Goal: Check status

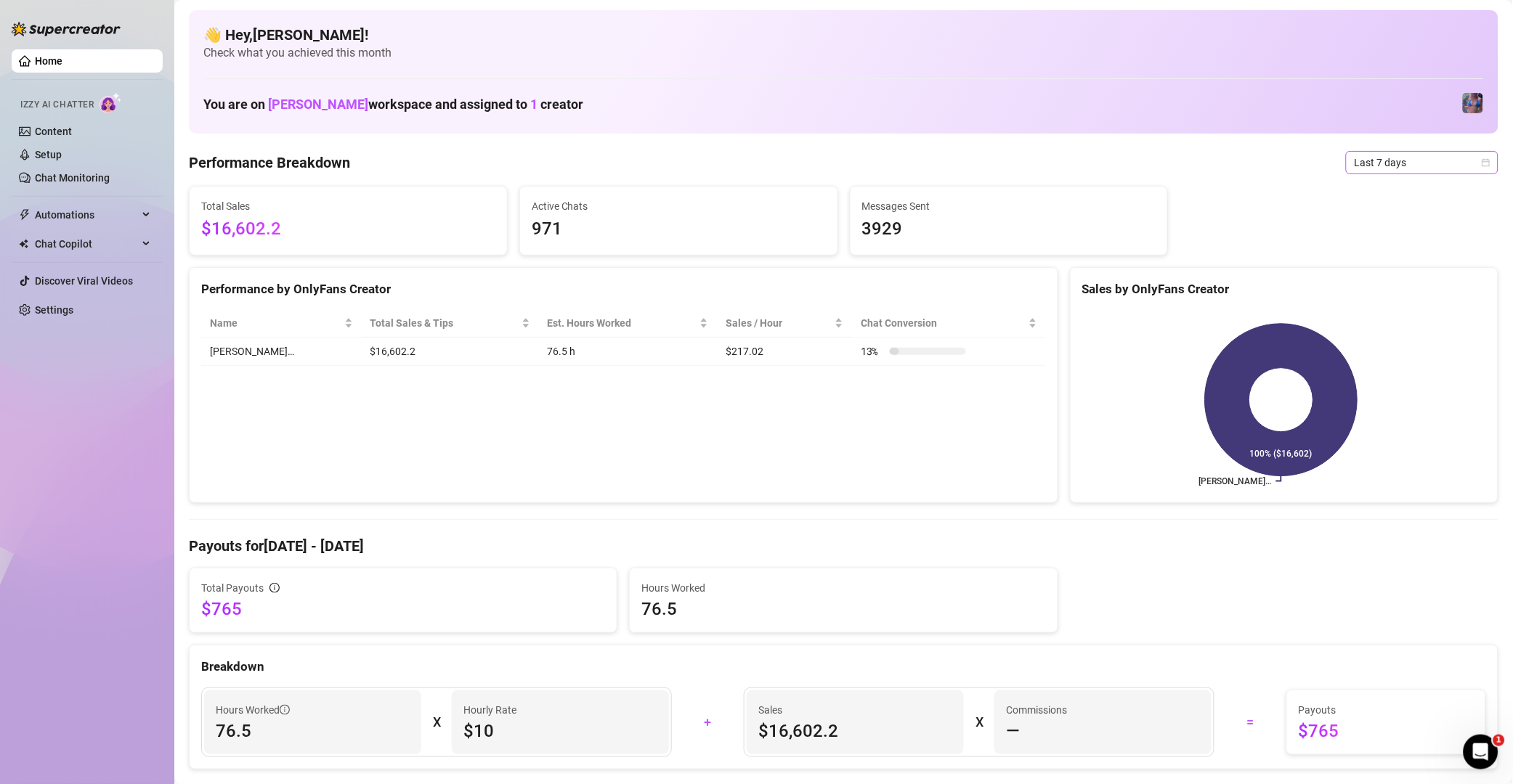
click at [1407, 158] on span "Last 7 days" at bounding box center [1422, 162] width 135 height 21
click at [1404, 231] on div "Last 30 days" at bounding box center [1406, 238] width 130 height 16
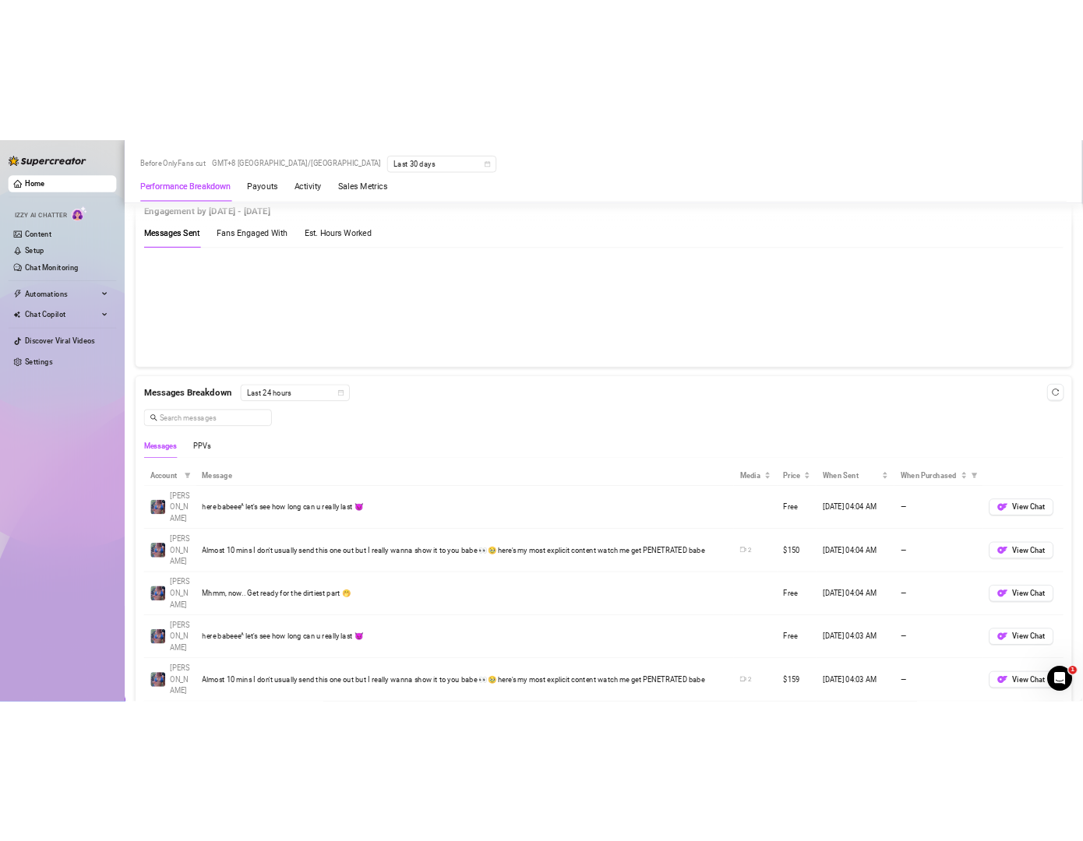
scroll to position [522, 0]
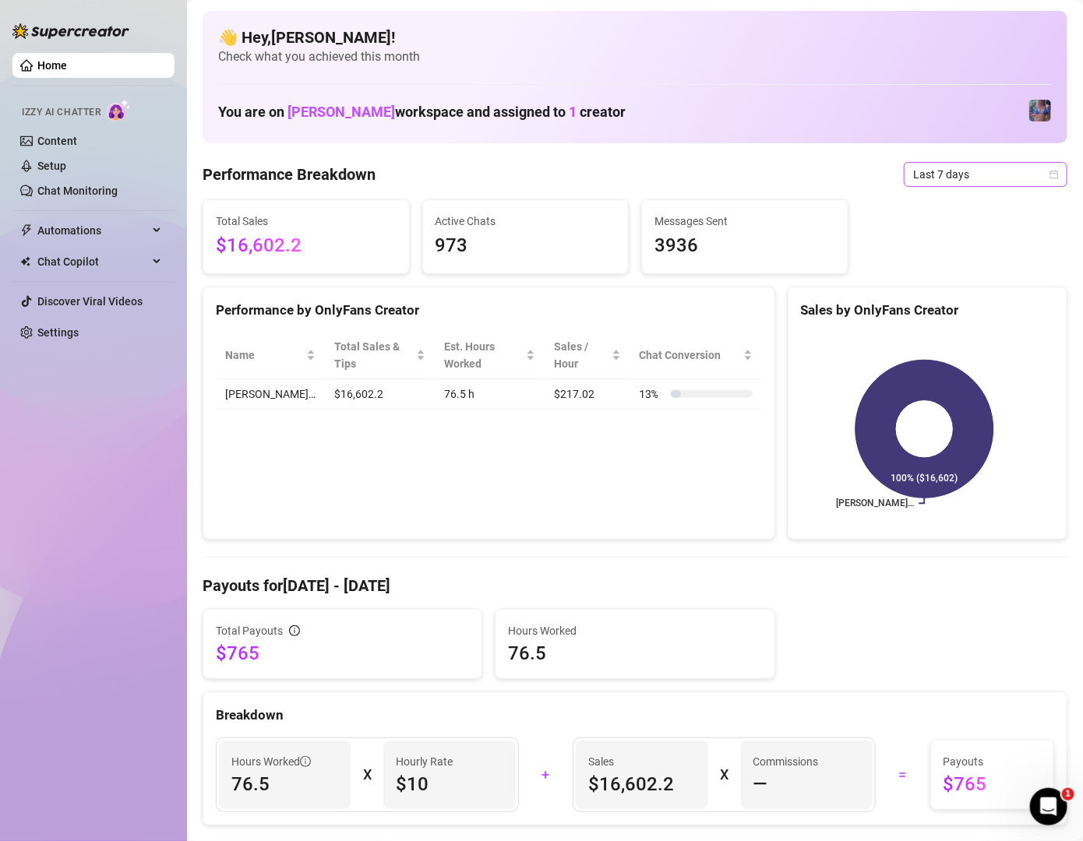
drag, startPoint x: 943, startPoint y: 160, endPoint x: 949, endPoint y: 169, distance: 10.2
click at [949, 169] on span "Last 7 days" at bounding box center [985, 174] width 145 height 23
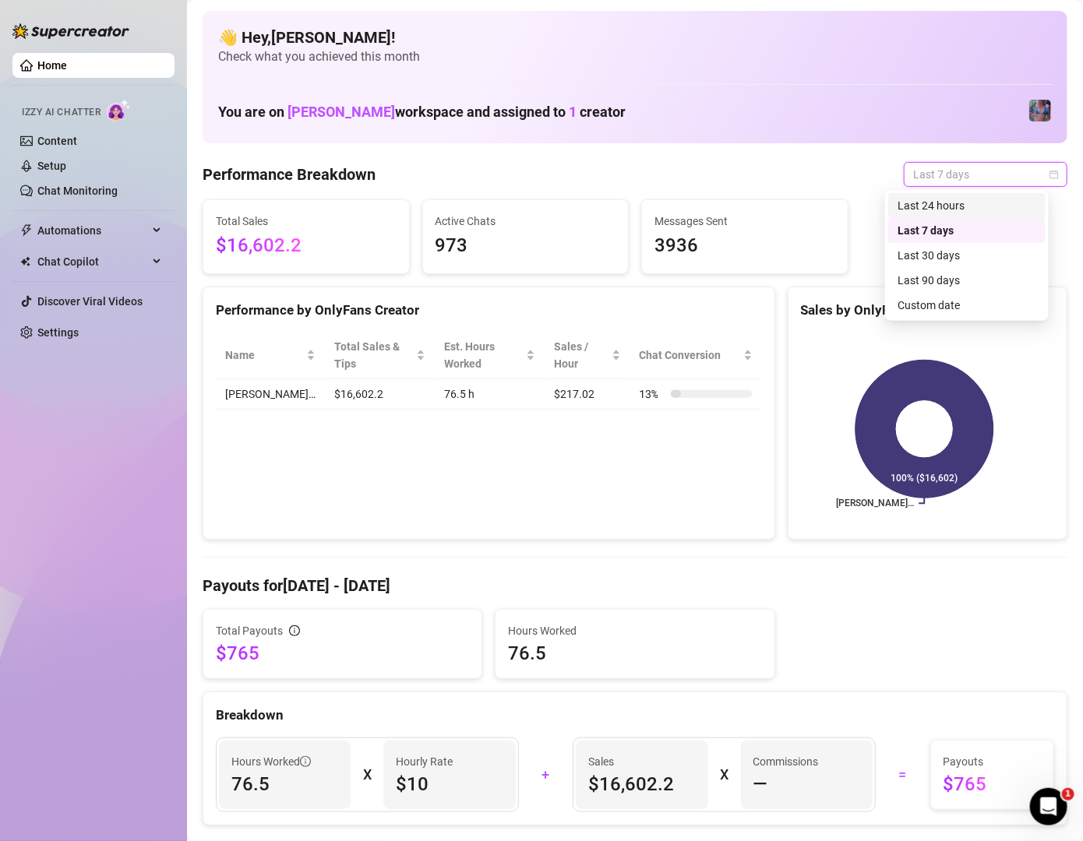
click at [960, 208] on div "Last 24 hours" at bounding box center [966, 205] width 139 height 17
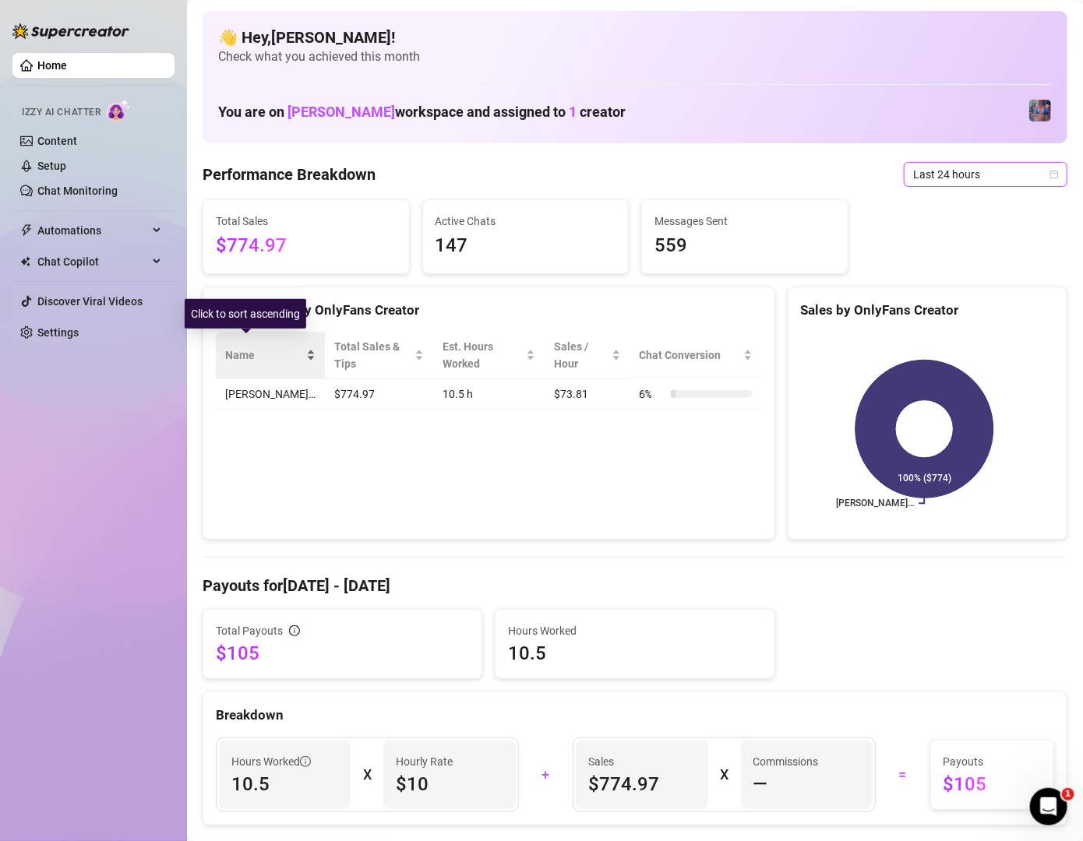
click at [266, 347] on div "Name" at bounding box center [270, 355] width 90 height 17
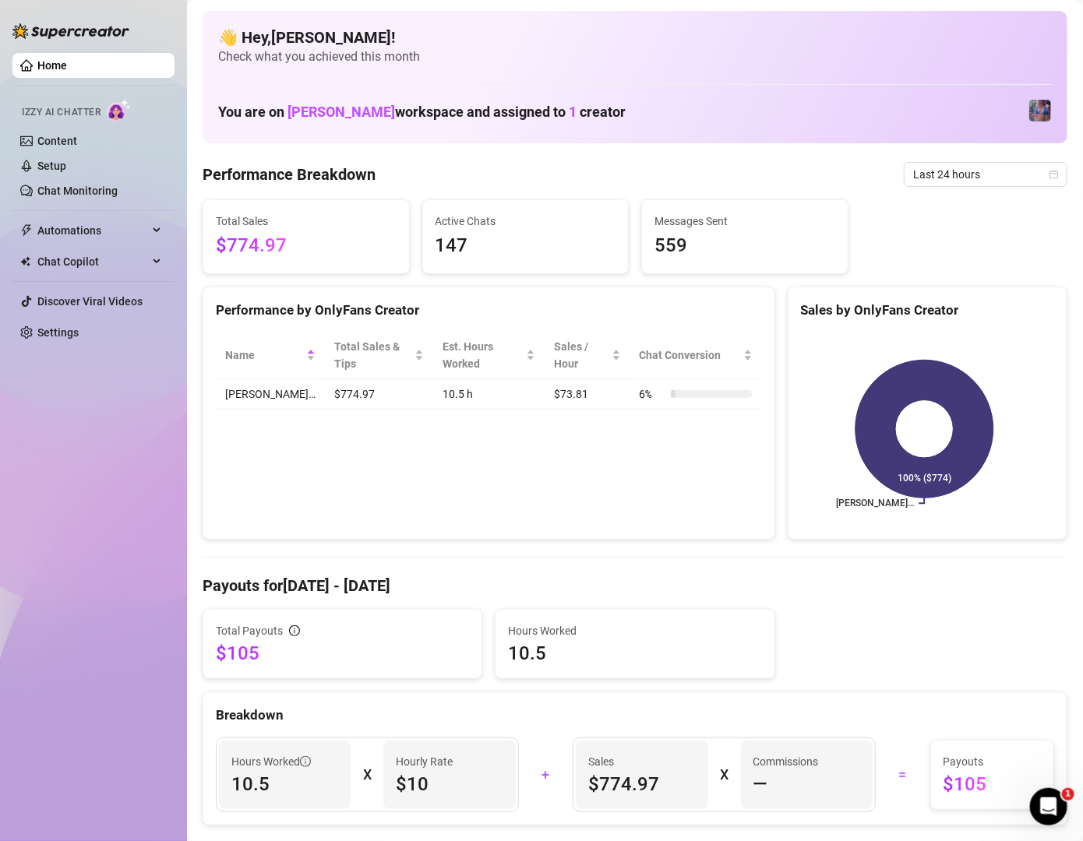
click at [257, 379] on td "[PERSON_NAME]…" at bounding box center [270, 394] width 109 height 30
click at [931, 173] on span "Last 24 hours" at bounding box center [985, 174] width 145 height 23
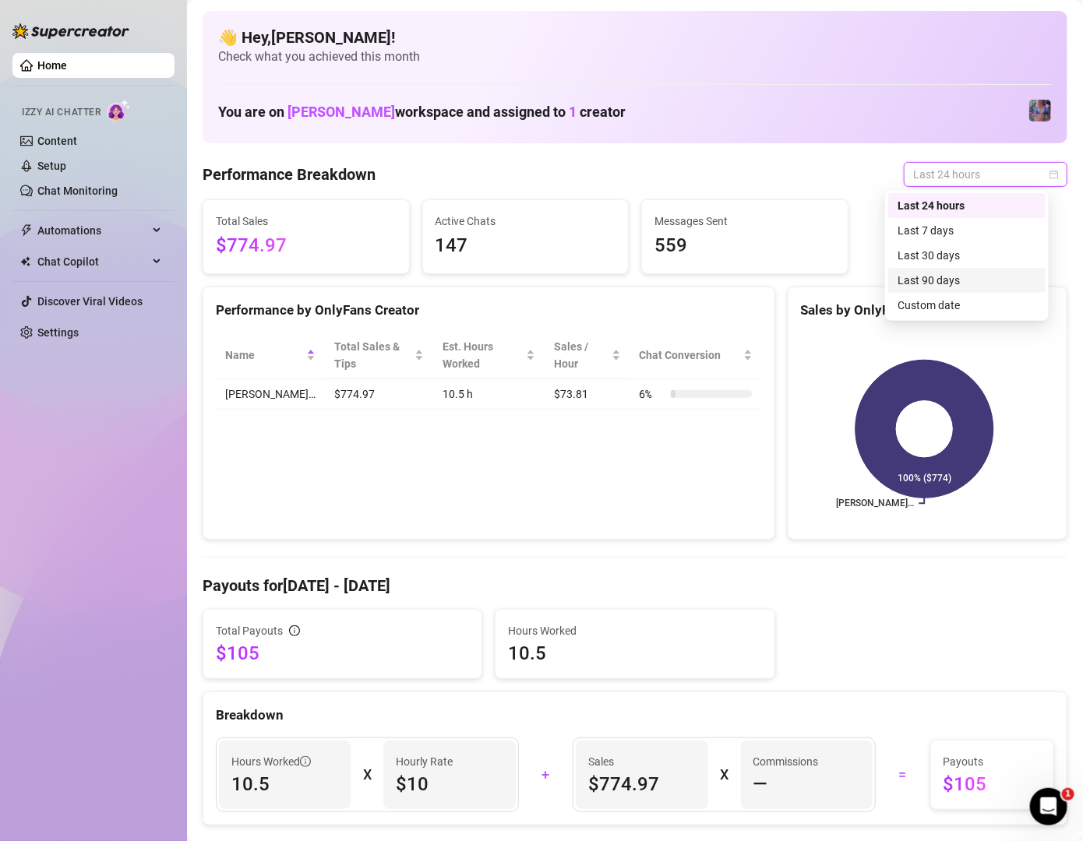
click at [936, 285] on div "Last 90 days" at bounding box center [966, 280] width 139 height 17
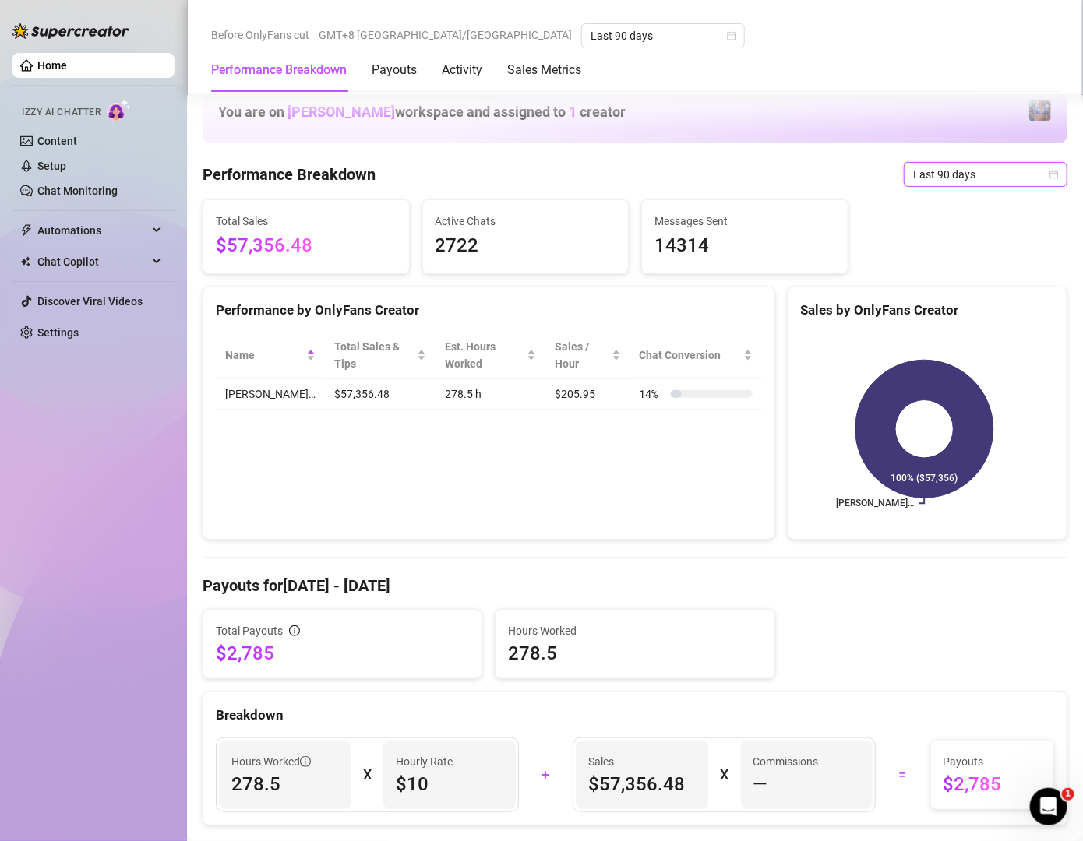
scroll to position [449, 0]
